Goal: Browse casually

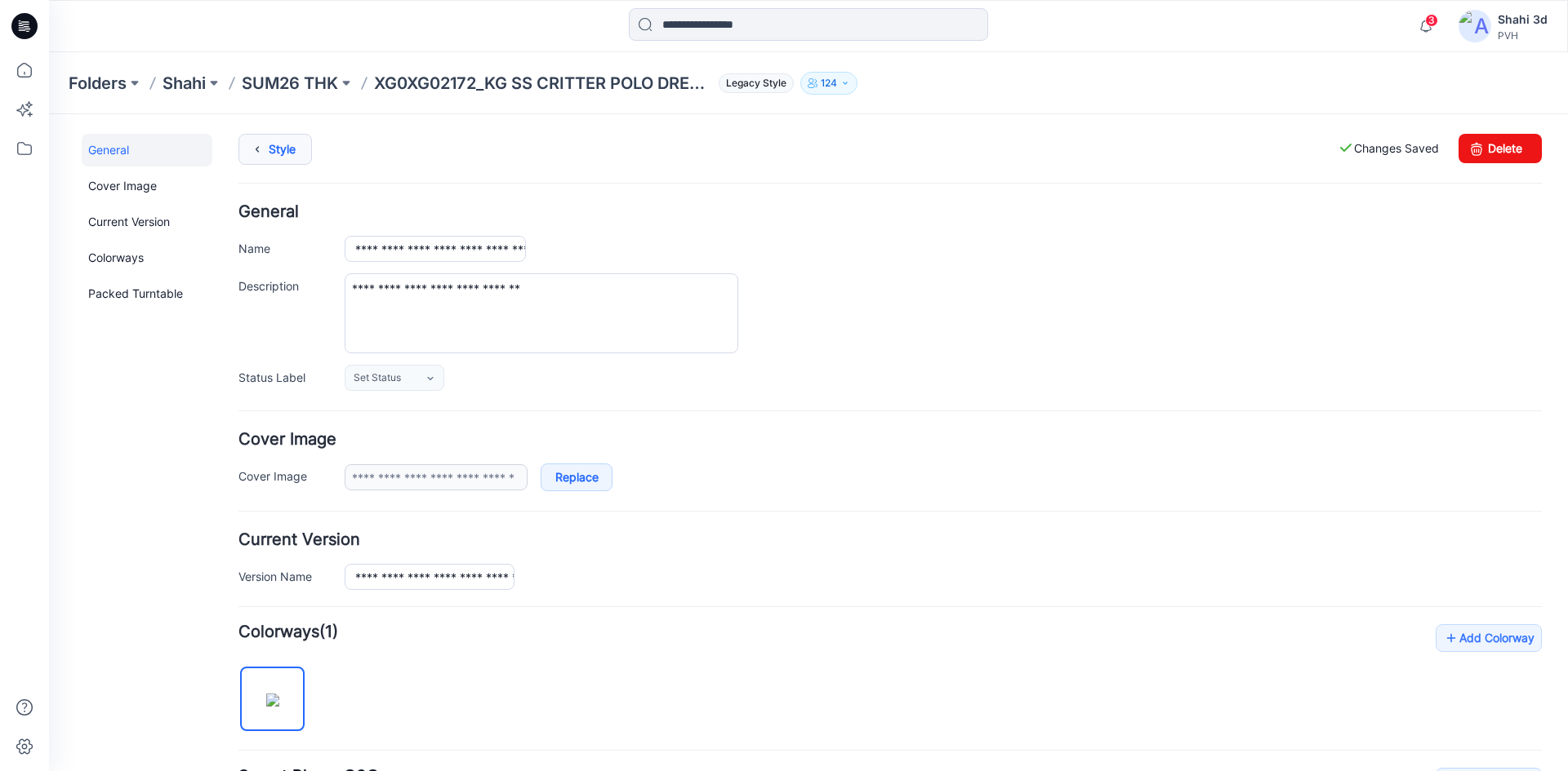
click at [264, 152] on icon at bounding box center [257, 149] width 23 height 29
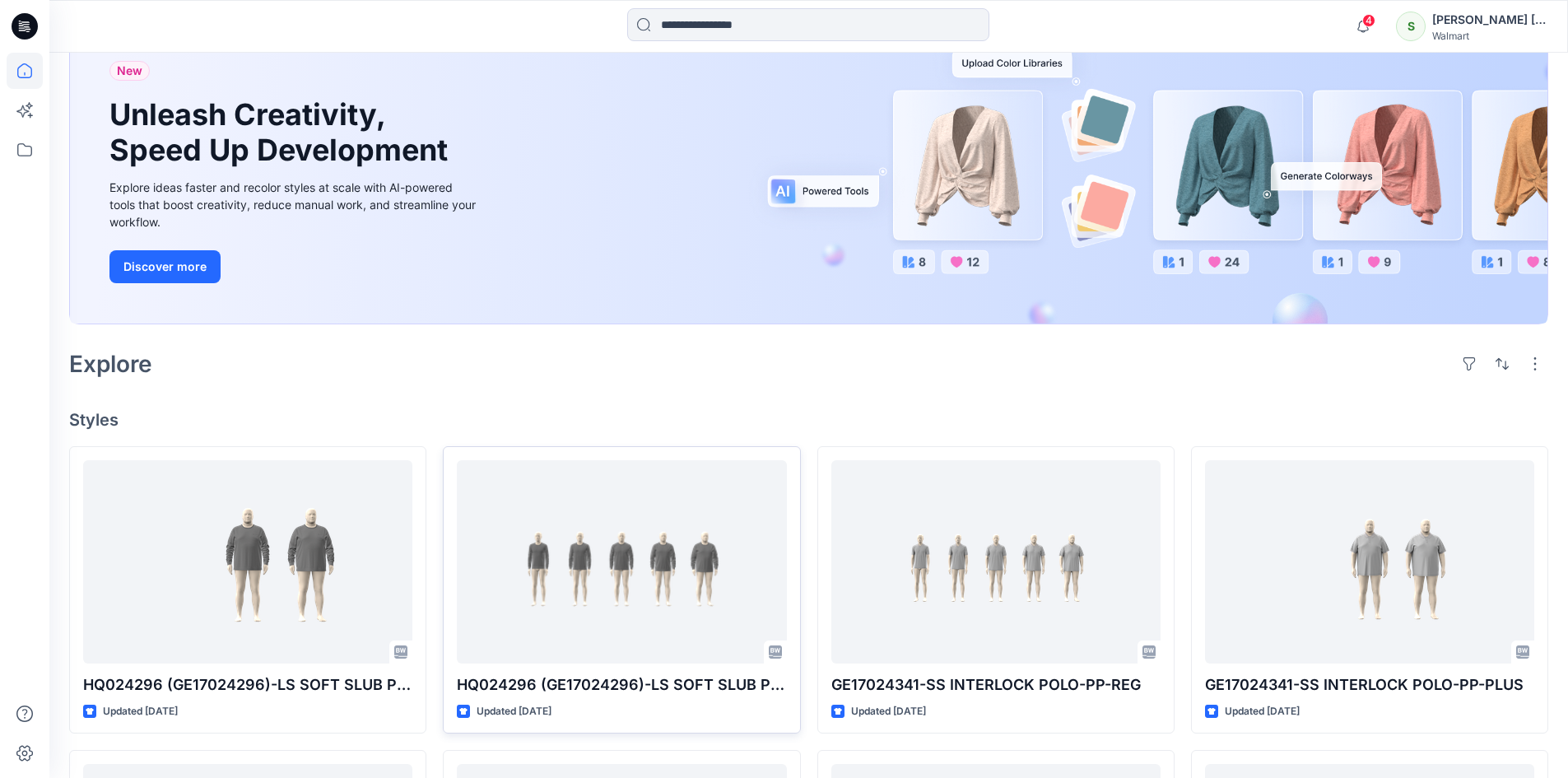
scroll to position [330, 0]
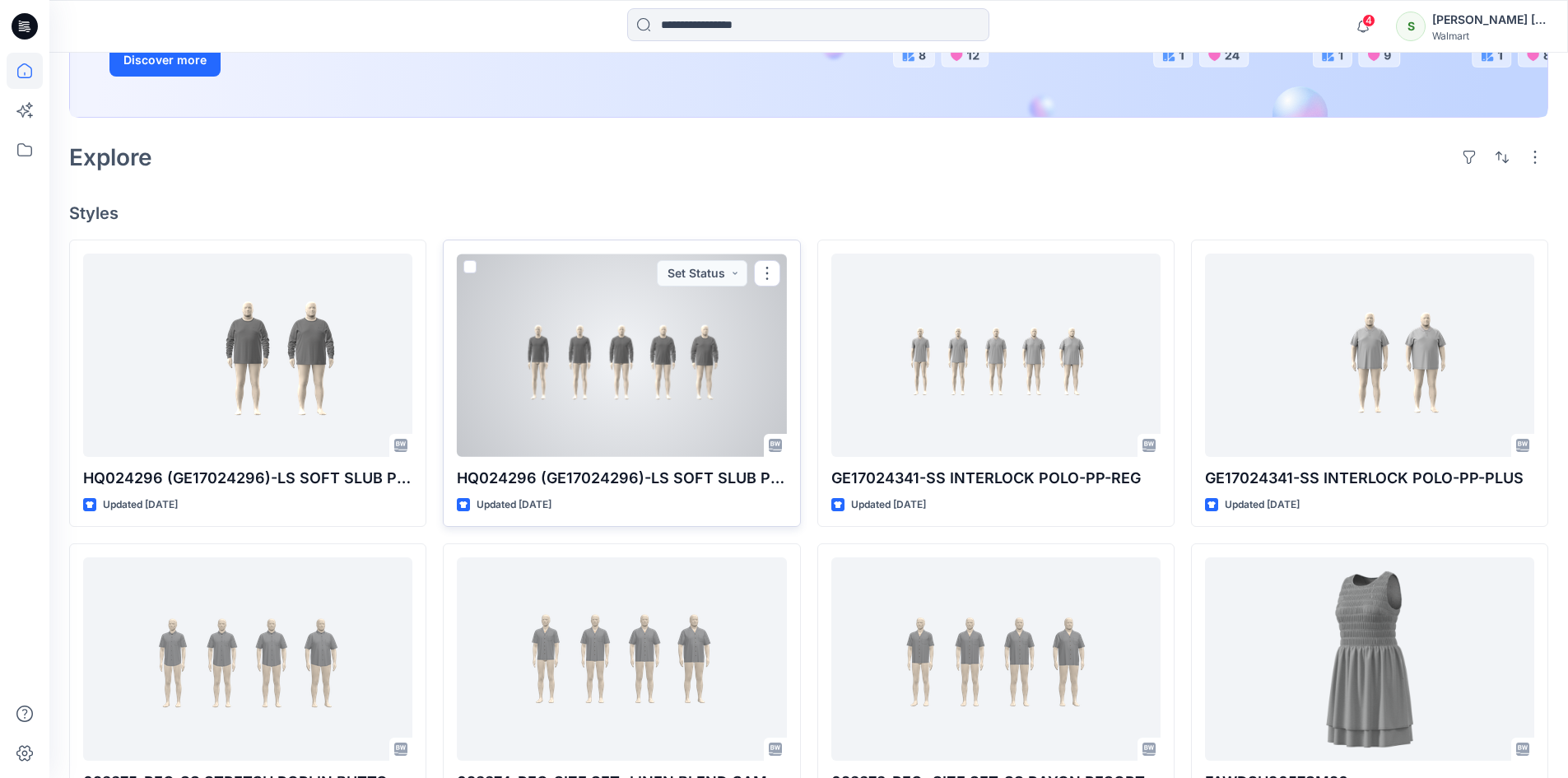
click at [611, 395] on div at bounding box center [621, 356] width 329 height 204
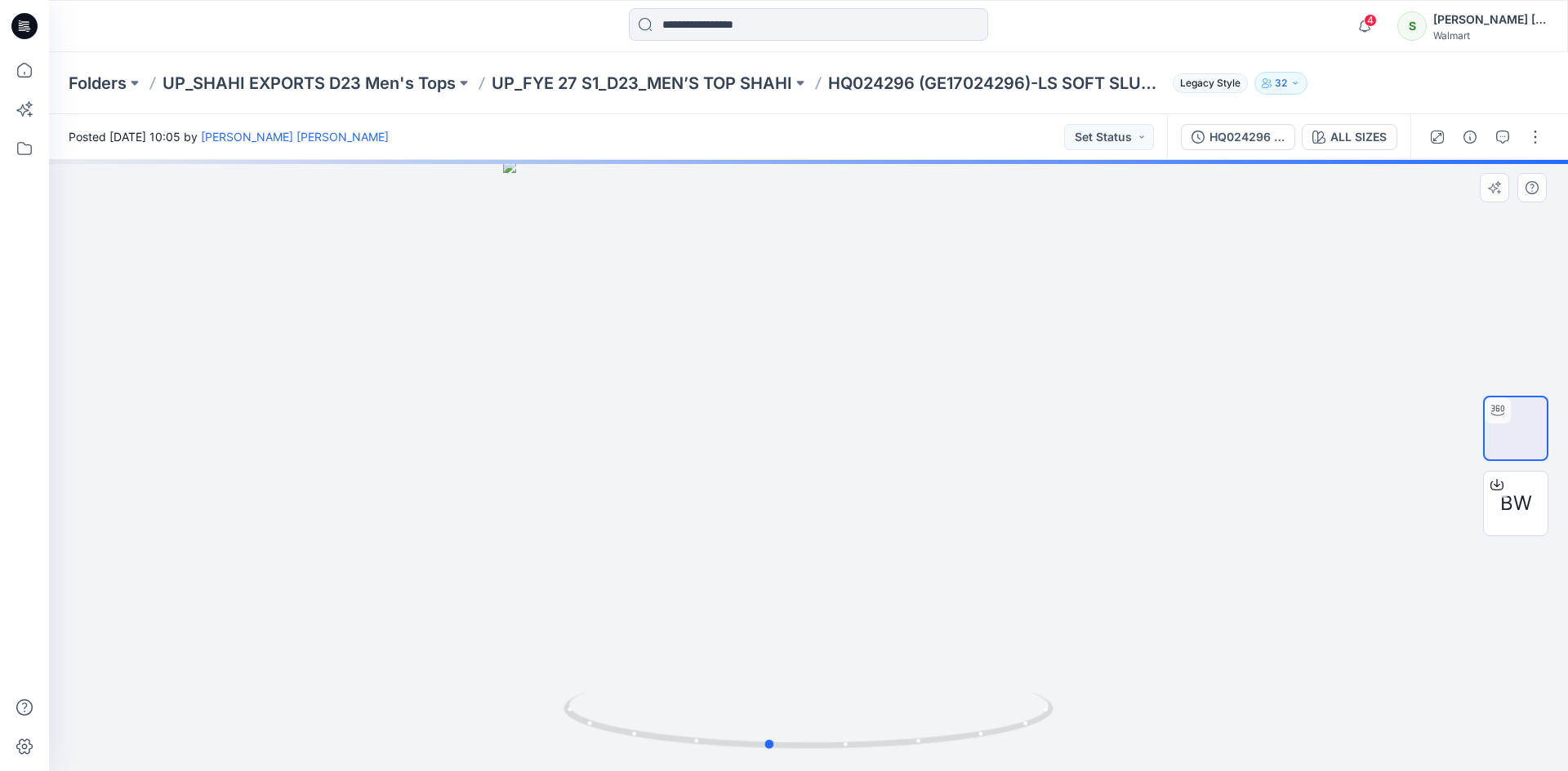
drag, startPoint x: 1025, startPoint y: 508, endPoint x: 988, endPoint y: 505, distance: 37.1
click at [1013, 508] on div at bounding box center [808, 465] width 1519 height 611
drag, startPoint x: 835, startPoint y: 430, endPoint x: 842, endPoint y: 610, distance: 180.1
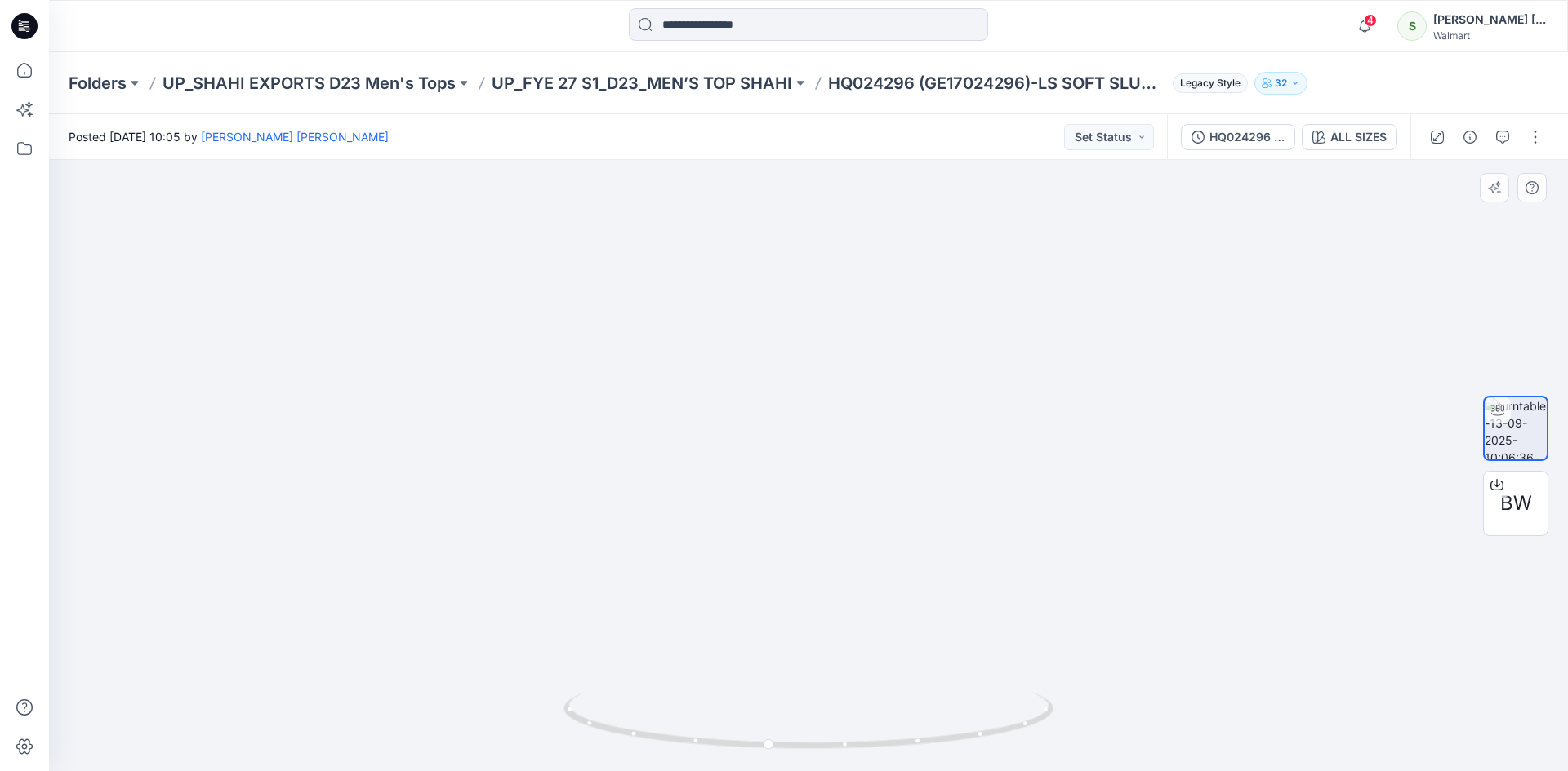
drag, startPoint x: 781, startPoint y: 516, endPoint x: 981, endPoint y: 578, distance: 209.4
drag, startPoint x: 940, startPoint y: 521, endPoint x: 962, endPoint y: 516, distance: 22.6
click at [974, 523] on img at bounding box center [808, 290] width 1504 height 963
drag, startPoint x: 886, startPoint y: 511, endPoint x: 942, endPoint y: 507, distance: 56.1
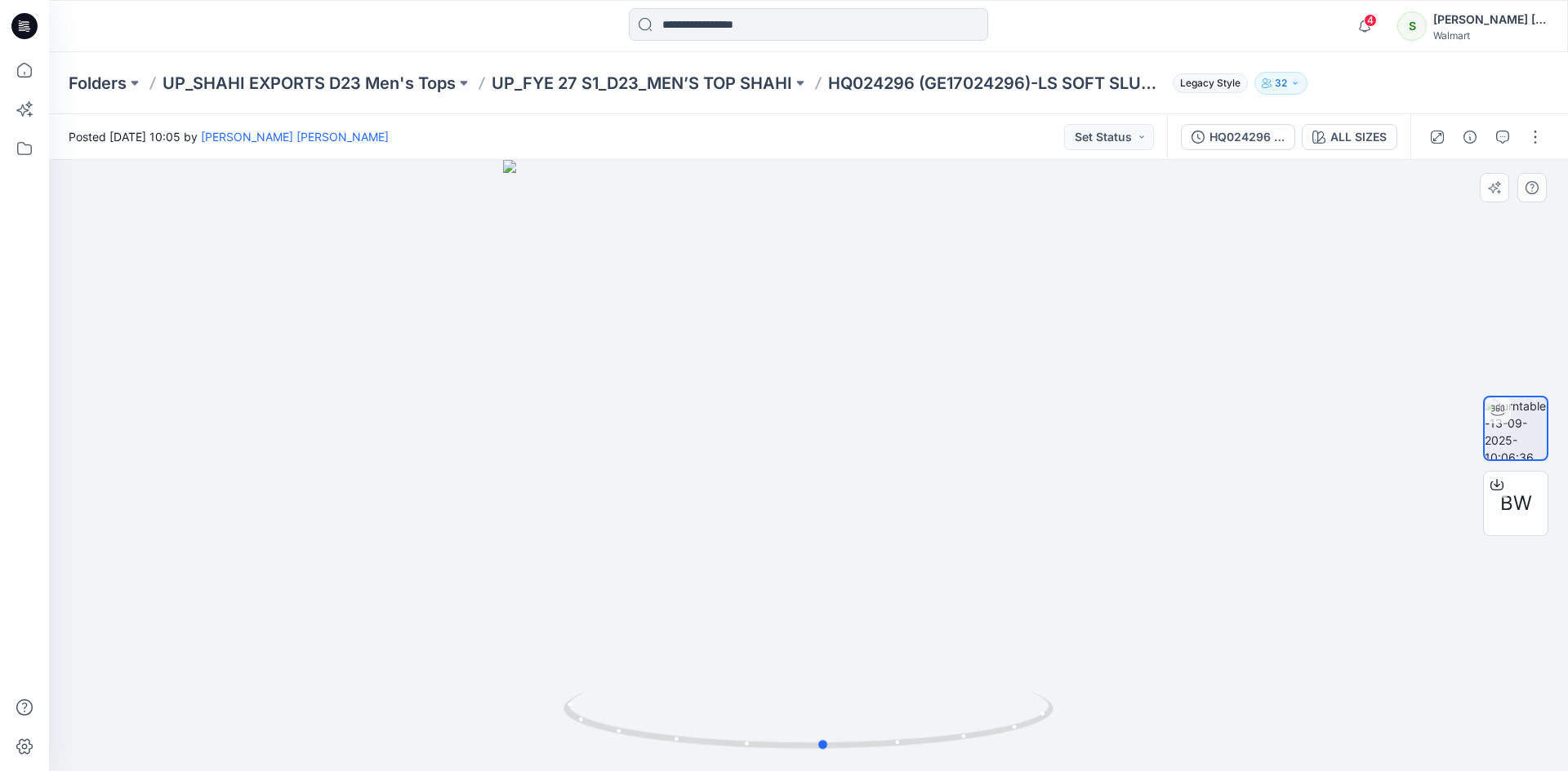
click at [942, 507] on div at bounding box center [808, 465] width 1519 height 611
drag, startPoint x: 956, startPoint y: 460, endPoint x: 958, endPoint y: 433, distance: 27.1
drag, startPoint x: 932, startPoint y: 386, endPoint x: 557, endPoint y: 367, distance: 375.5
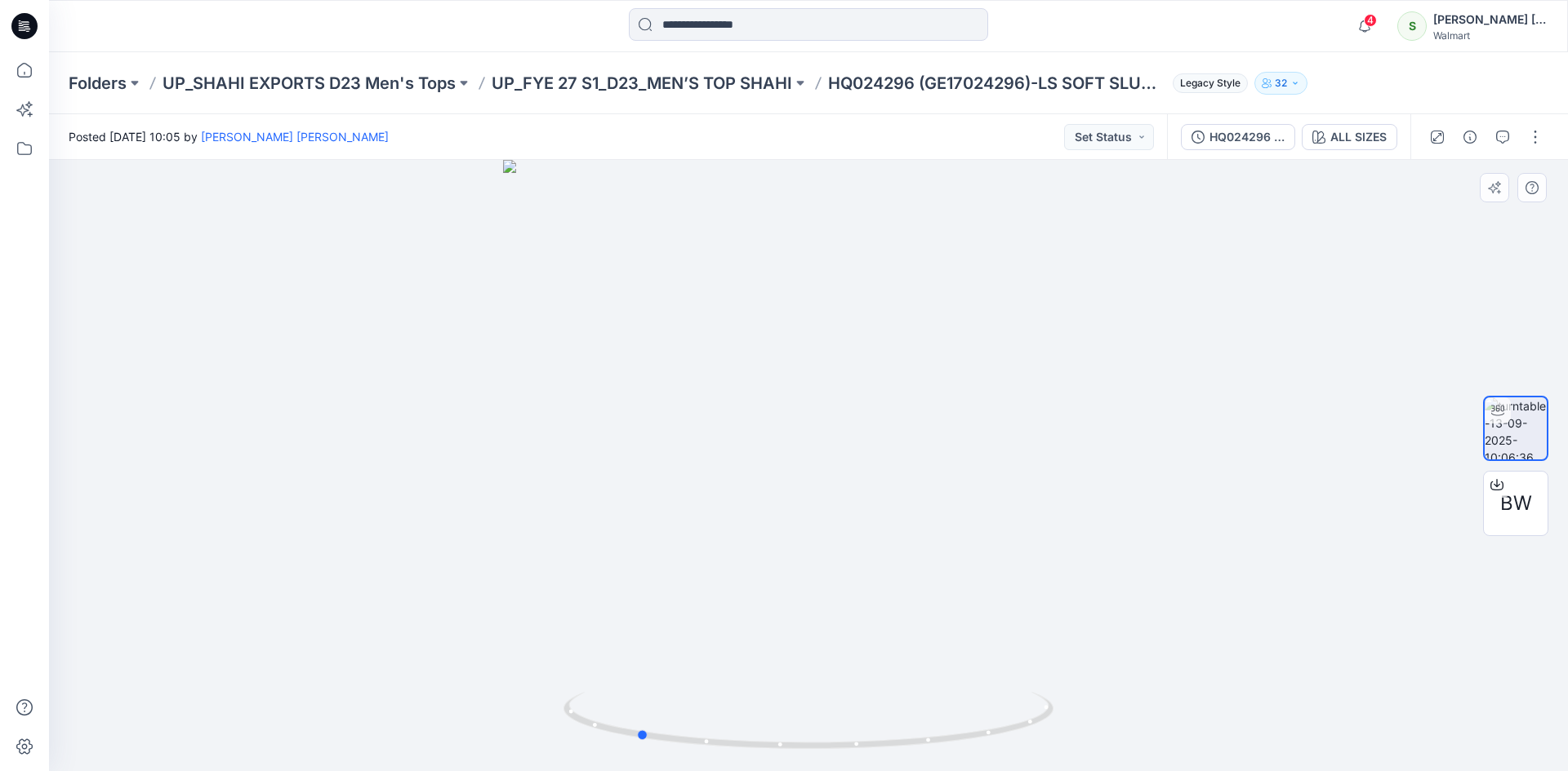
drag, startPoint x: 852, startPoint y: 449, endPoint x: 673, endPoint y: 468, distance: 180.0
click at [673, 468] on div at bounding box center [808, 465] width 1519 height 611
drag, startPoint x: 792, startPoint y: 490, endPoint x: 701, endPoint y: 495, distance: 91.1
click at [701, 495] on img at bounding box center [808, 310] width 1336 height 923
drag, startPoint x: 645, startPoint y: 499, endPoint x: 618, endPoint y: 497, distance: 27.1
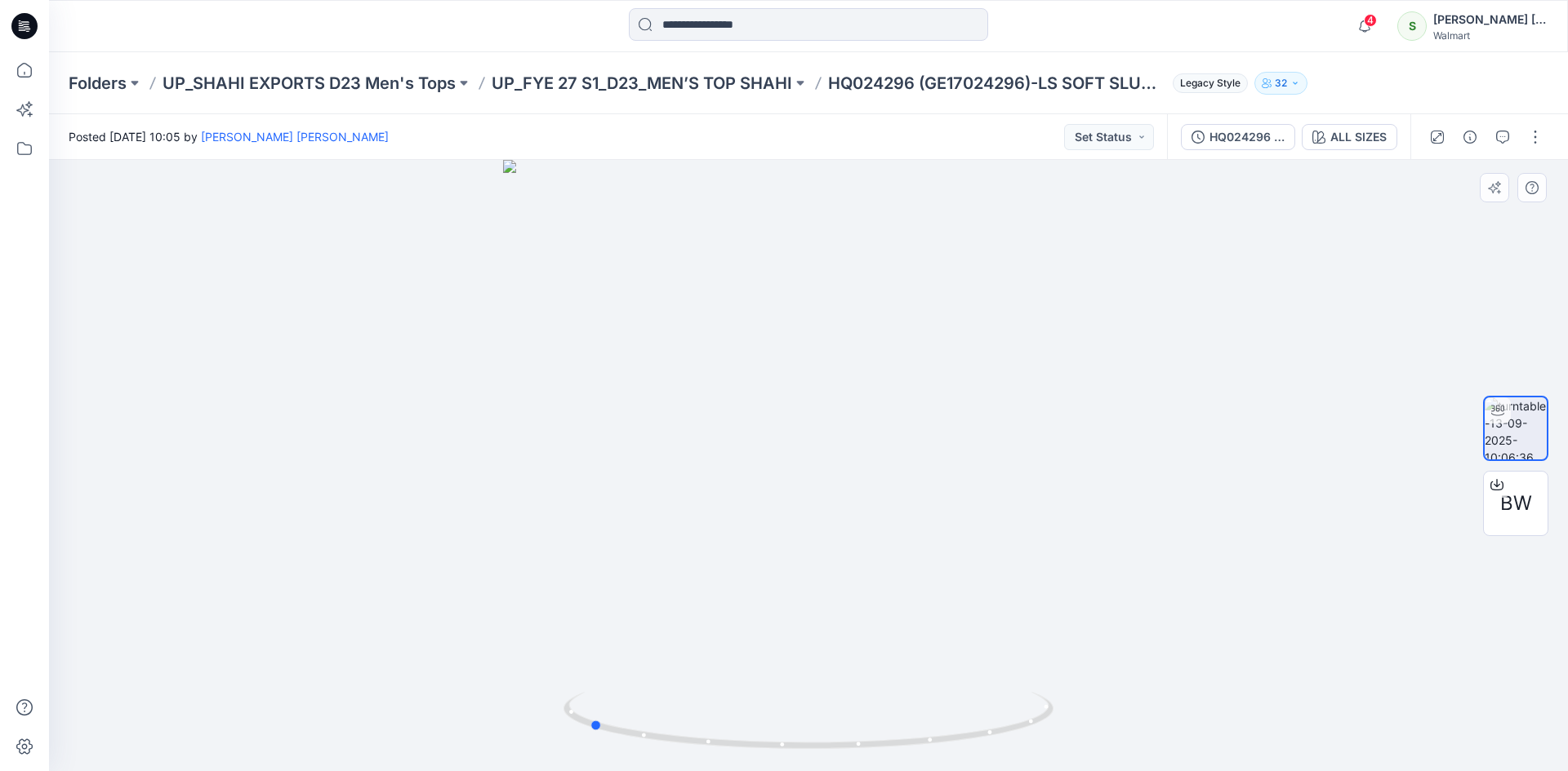
click at [618, 497] on div at bounding box center [808, 465] width 1519 height 611
drag, startPoint x: 1081, startPoint y: 505, endPoint x: 1156, endPoint y: 508, distance: 75.1
click at [1156, 508] on div at bounding box center [808, 465] width 1519 height 611
drag, startPoint x: 1139, startPoint y: 447, endPoint x: 538, endPoint y: 448, distance: 601.0
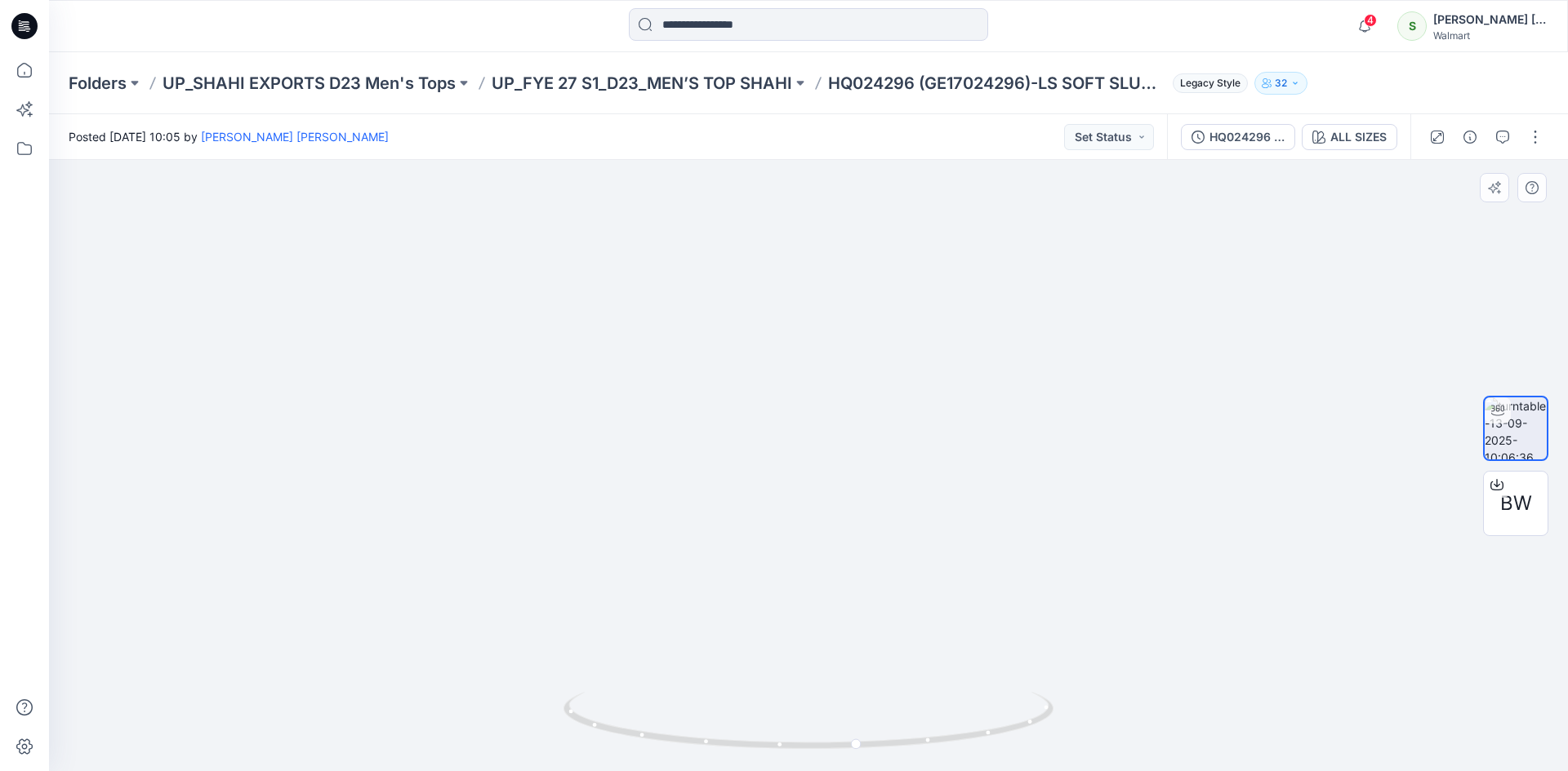
drag, startPoint x: 779, startPoint y: 487, endPoint x: 565, endPoint y: 487, distance: 214.0
drag, startPoint x: 497, startPoint y: 453, endPoint x: 1221, endPoint y: 513, distance: 726.5
drag, startPoint x: 243, startPoint y: 414, endPoint x: 932, endPoint y: 401, distance: 689.1
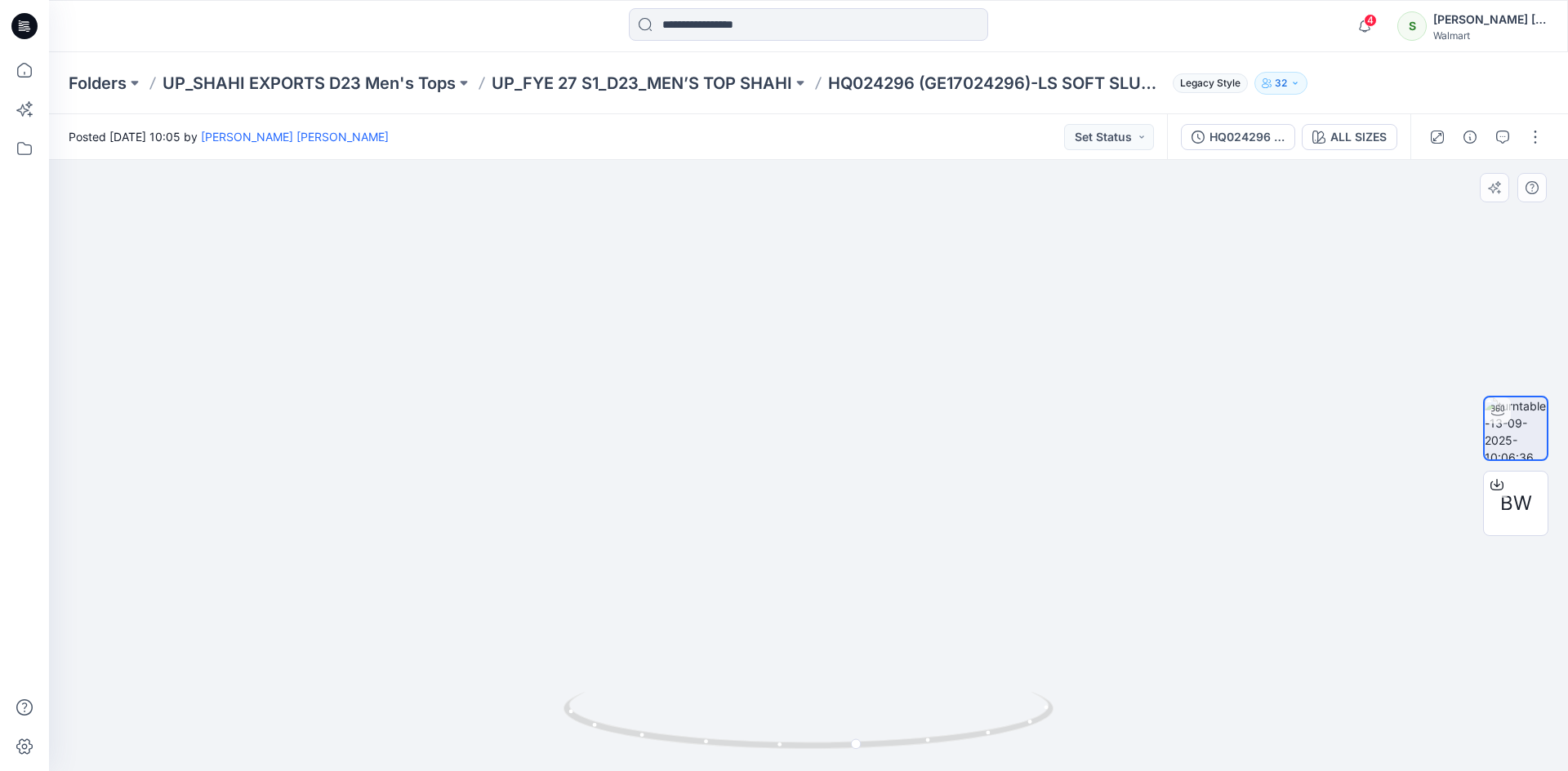
drag, startPoint x: 635, startPoint y: 403, endPoint x: 1201, endPoint y: 406, distance: 566.0
drag, startPoint x: 1078, startPoint y: 417, endPoint x: 506, endPoint y: 340, distance: 577.2
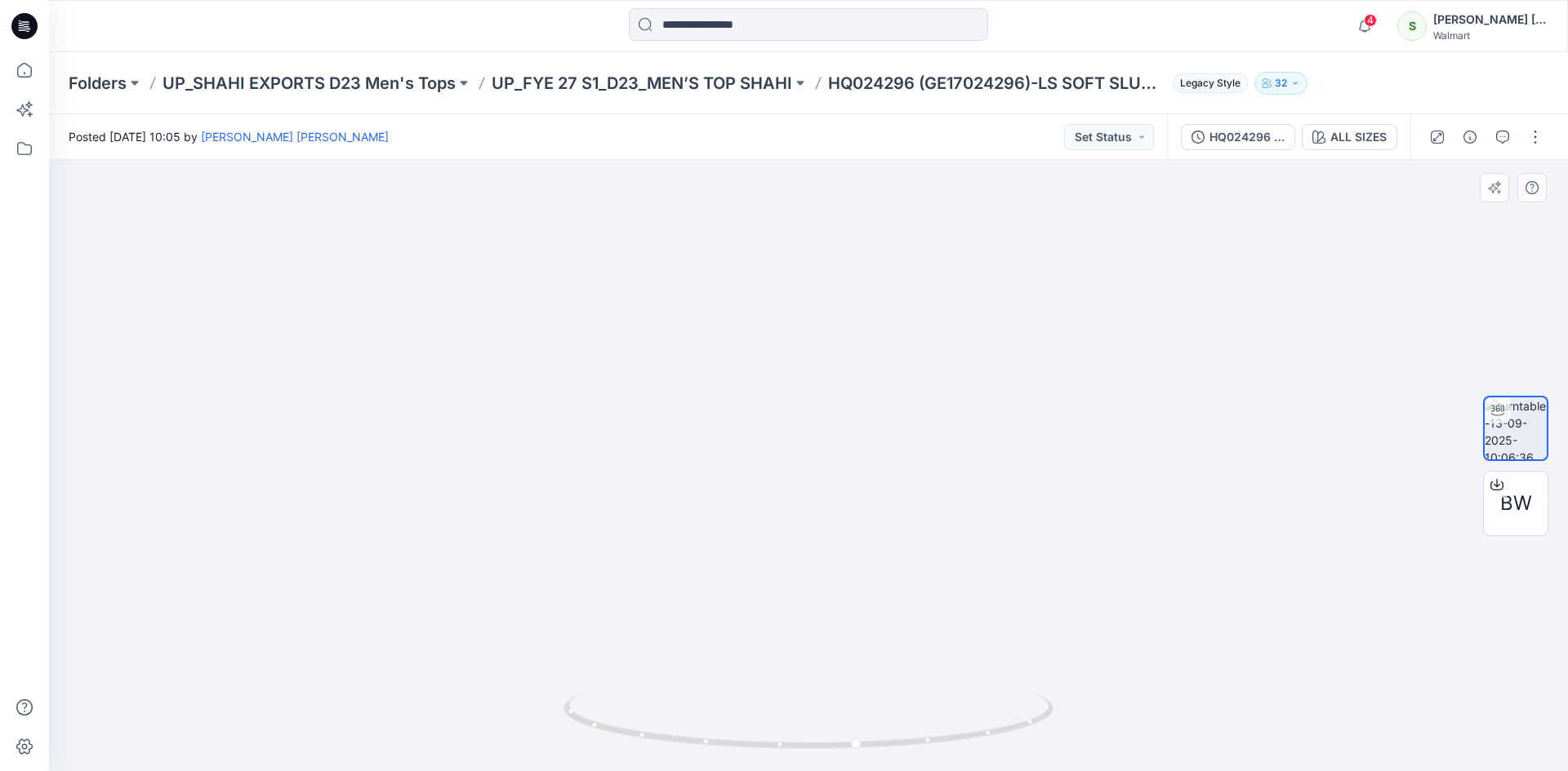
drag, startPoint x: 938, startPoint y: 381, endPoint x: 656, endPoint y: 348, distance: 283.9
